Goal: Information Seeking & Learning: Check status

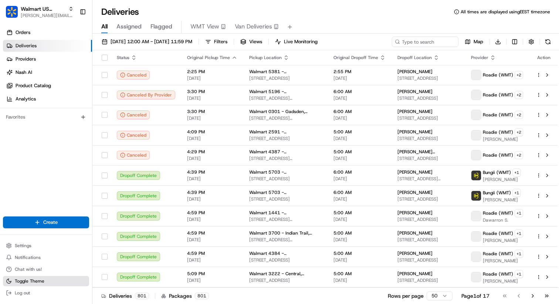
click at [56, 277] on button "Toggle Theme" at bounding box center [46, 281] width 86 height 10
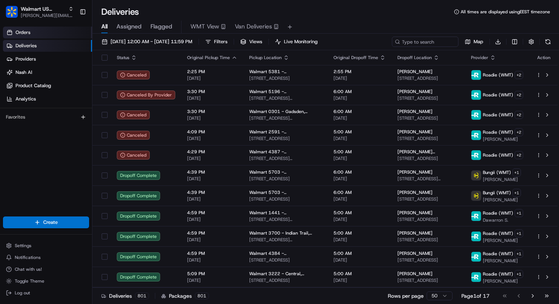
click at [63, 35] on link "Orders" at bounding box center [47, 33] width 89 height 12
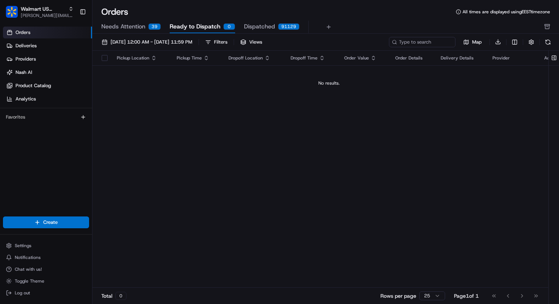
click at [214, 10] on div "Orders All times are displayed using EEST timezone" at bounding box center [325, 12] width 466 height 12
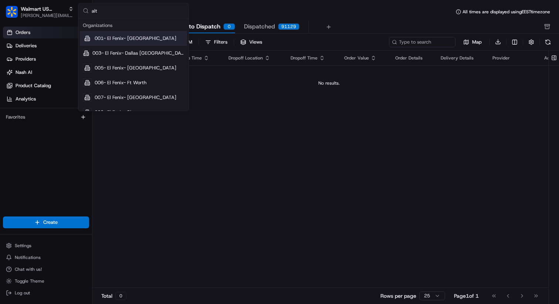
type input "alto"
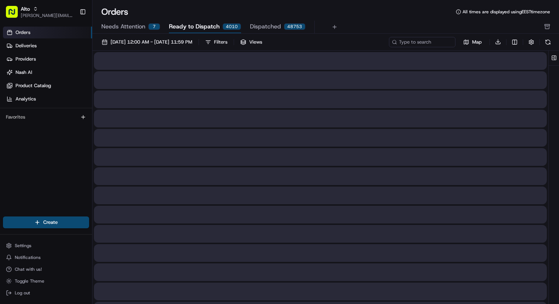
click at [200, 10] on div "Orders All times are displayed using EEST timezone" at bounding box center [325, 12] width 466 height 12
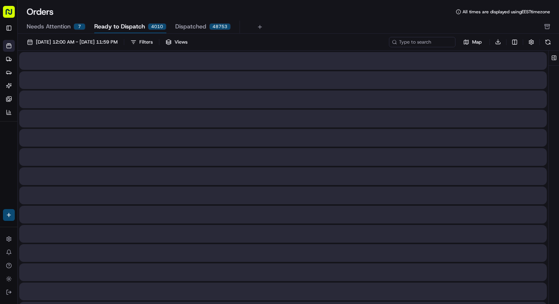
click at [200, 10] on div "Orders All times are displayed using EEST timezone" at bounding box center [288, 12] width 541 height 12
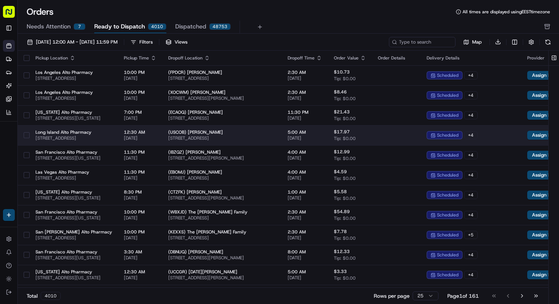
scroll to position [0, 126]
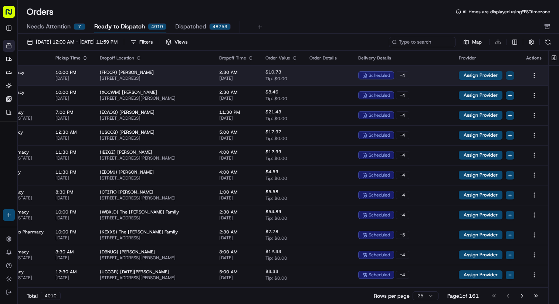
click at [511, 77] on html "Alto [PERSON_NAME][EMAIL_ADDRESS][DOMAIN_NAME] Toggle Sidebar Orders Deliveries…" at bounding box center [279, 152] width 559 height 304
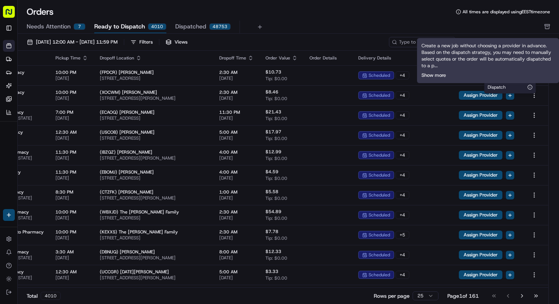
click at [436, 73] on button "Show more" at bounding box center [433, 75] width 24 height 7
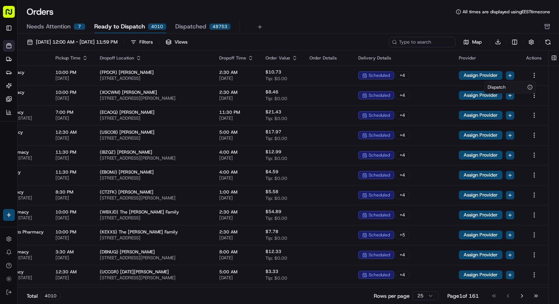
click at [435, 28] on html "Alto [PERSON_NAME][EMAIL_ADDRESS][DOMAIN_NAME] Toggle Sidebar Orders Deliveries…" at bounding box center [279, 152] width 559 height 304
